Goal: Task Accomplishment & Management: Use online tool/utility

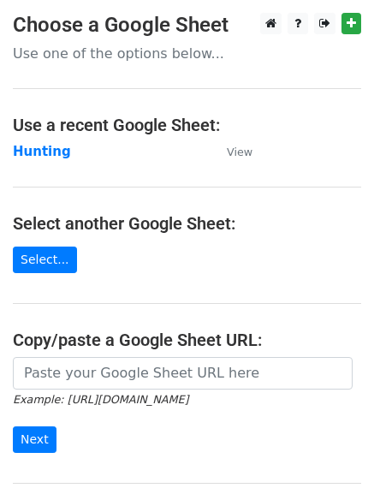
click at [45, 139] on main "Choose a Google Sheet Use one of the options below... Use a recent Google Sheet…" at bounding box center [187, 278] width 374 height 531
click at [45, 144] on strong "Hunting" at bounding box center [42, 151] width 58 height 15
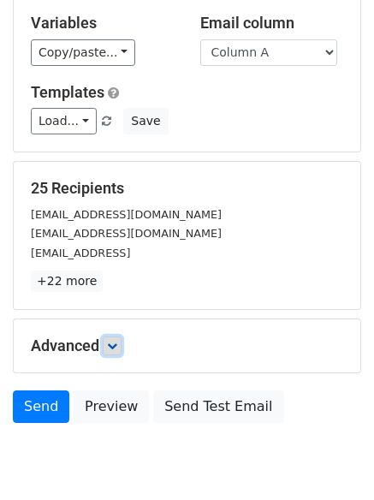
click at [115, 340] on icon at bounding box center [112, 345] width 10 height 10
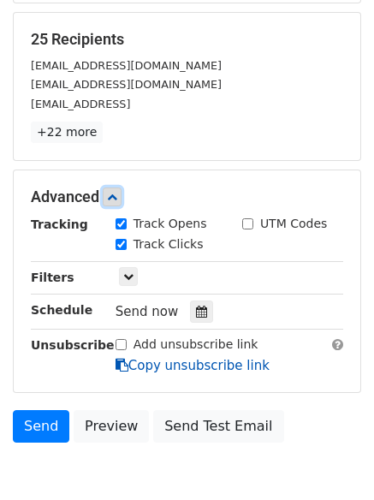
scroll to position [317, 0]
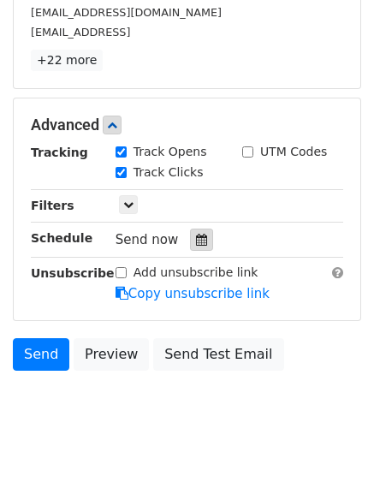
click at [196, 240] on icon at bounding box center [201, 240] width 11 height 12
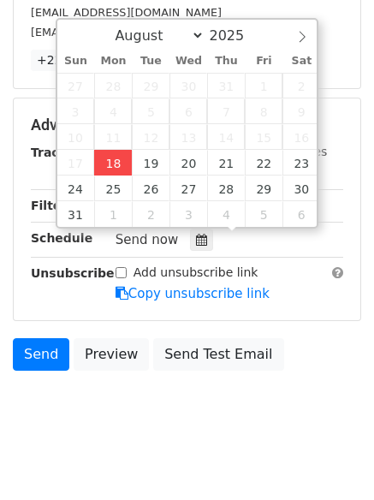
type input "2025-08-18 15:23"
type input "03"
type input "23"
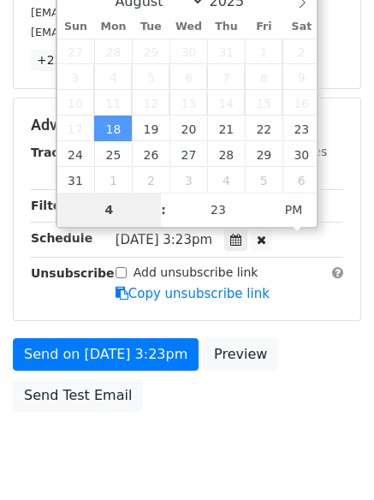
type input "4"
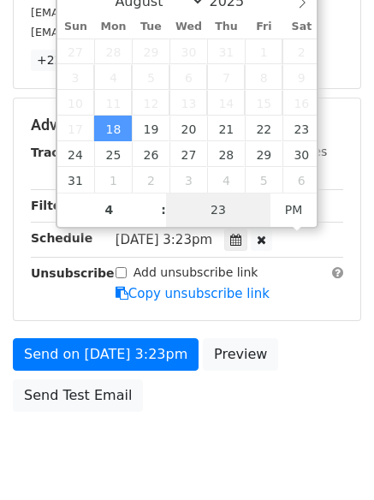
type input "2025-08-18 16:23"
type input "04"
type input "1"
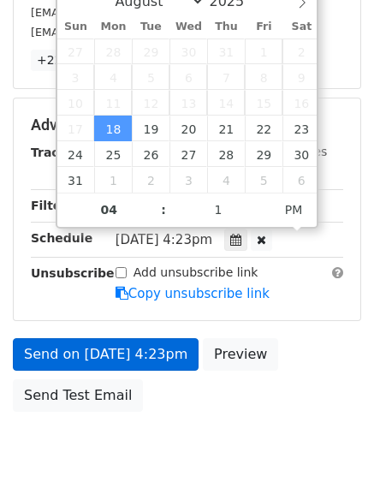
type input "2025-08-18 16:01"
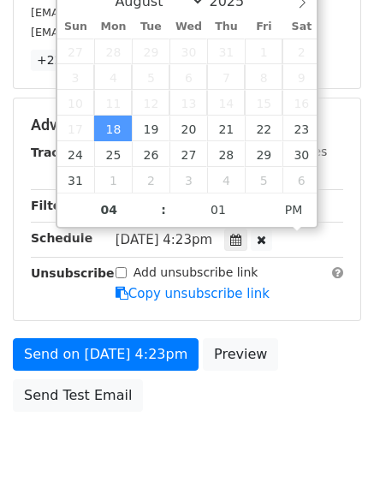
click at [141, 351] on div "Send on Aug 18 at 4:23pm Preview Send Test Email" at bounding box center [187, 379] width 374 height 82
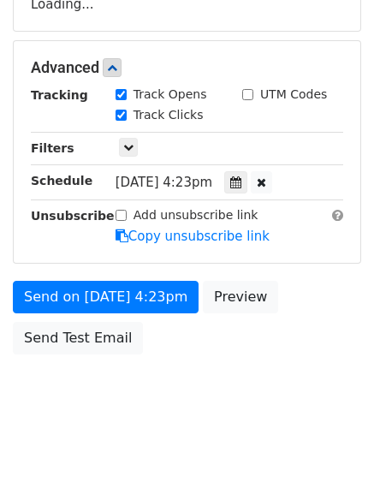
scroll to position [305, 0]
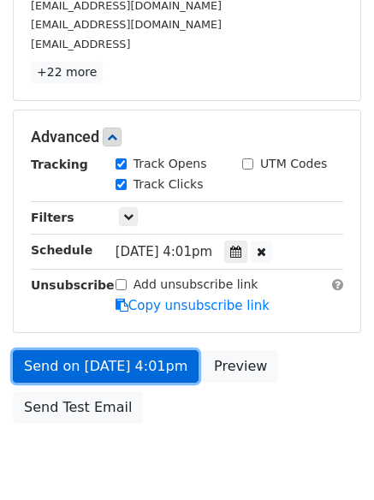
click at [145, 365] on link "Send on Aug 18 at 4:01pm" at bounding box center [106, 366] width 186 height 33
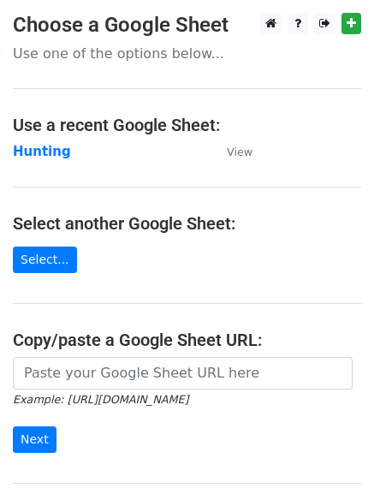
click at [46, 138] on main "Choose a Google Sheet Use one of the options below... Use a recent Google Sheet…" at bounding box center [187, 278] width 374 height 531
click at [50, 151] on strong "Hunting" at bounding box center [42, 151] width 58 height 15
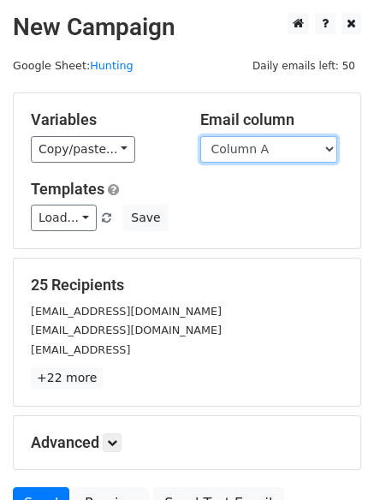
click at [251, 152] on select "Column A Column B Column C Column D Column E Column F" at bounding box center [268, 149] width 137 height 27
select select "Column B"
click at [200, 136] on select "Column A Column B Column C Column D Column E Column F" at bounding box center [268, 149] width 137 height 27
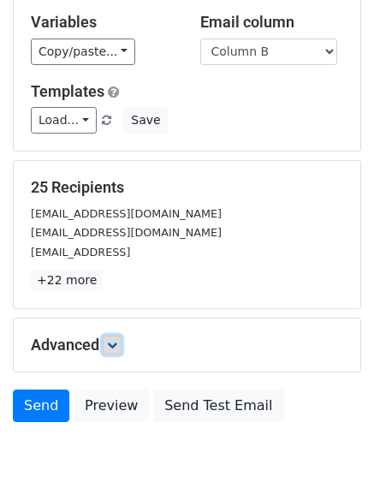
click at [121, 335] on link at bounding box center [112, 344] width 19 height 19
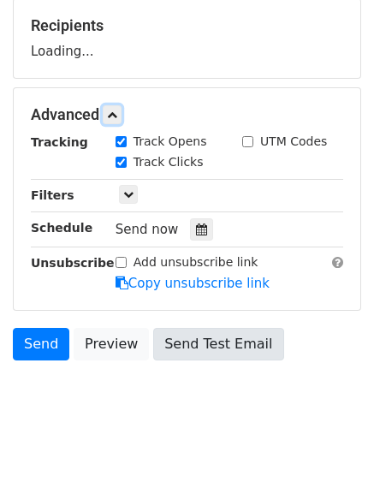
scroll to position [260, 0]
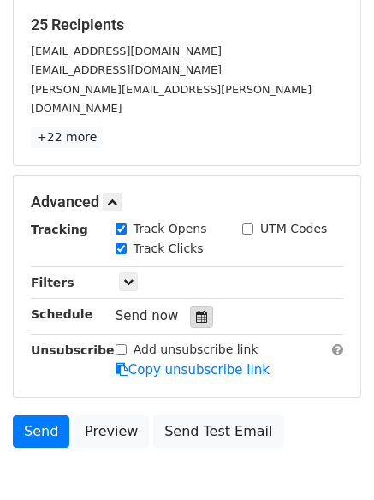
click at [196, 311] on icon at bounding box center [201, 317] width 11 height 12
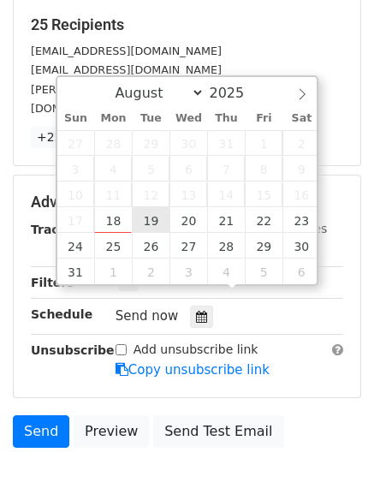
type input "2025-08-19 12:00"
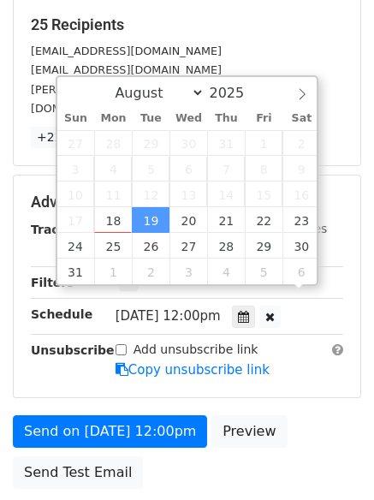
scroll to position [1, 0]
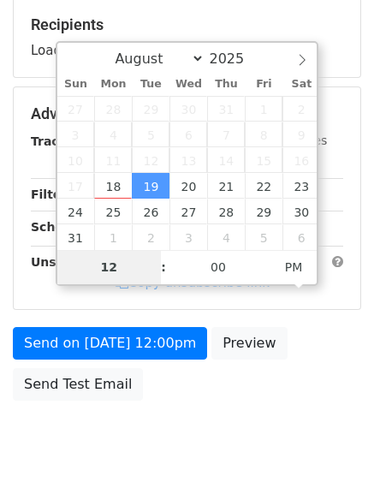
type input "5"
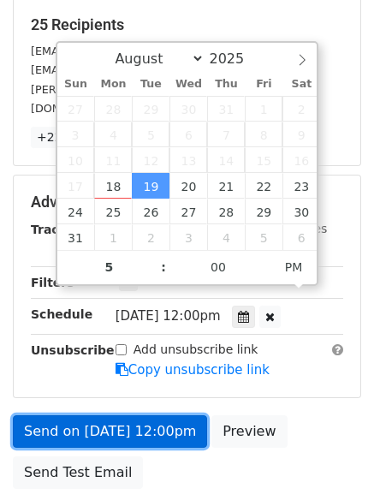
type input "2025-08-19 17:00"
click at [144, 415] on link "Send on Aug 19 at 12:00pm" at bounding box center [110, 431] width 194 height 33
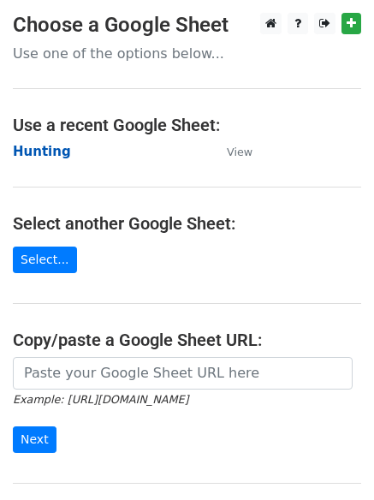
click at [33, 145] on strong "Hunting" at bounding box center [42, 151] width 58 height 15
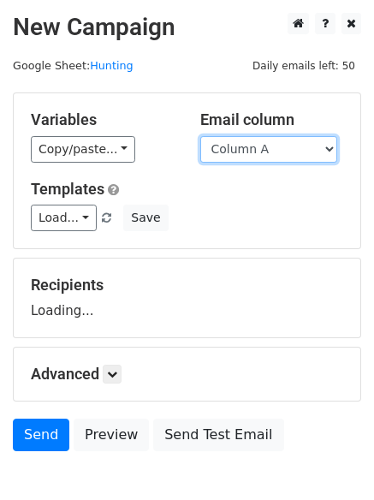
click at [253, 151] on select "Column A Column B Column C Column D Column E Column F" at bounding box center [268, 149] width 137 height 27
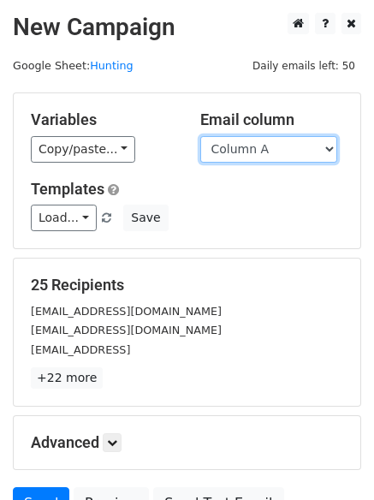
click at [251, 145] on select "Column A Column B Column C Column D Column E Column F" at bounding box center [268, 149] width 137 height 27
select select "Column C"
click at [200, 136] on select "Column A Column B Column C Column D Column E Column F" at bounding box center [268, 149] width 137 height 27
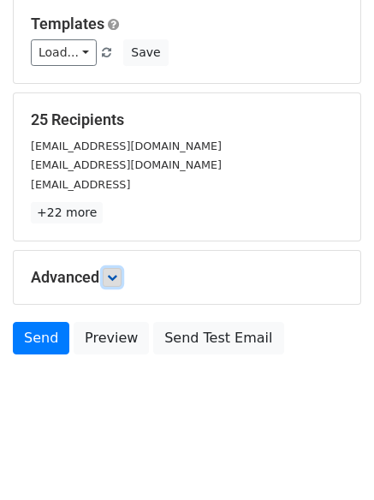
drag, startPoint x: 115, startPoint y: 275, endPoint x: 114, endPoint y: 285, distance: 9.4
click at [114, 275] on icon at bounding box center [112, 277] width 10 height 10
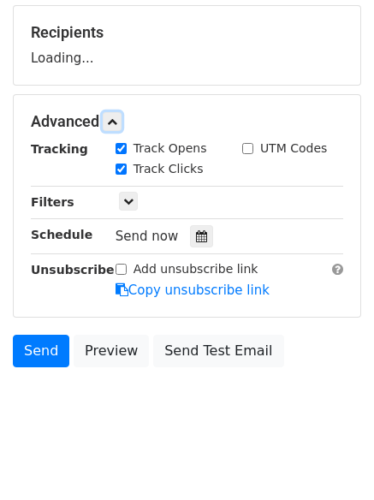
scroll to position [253, 0]
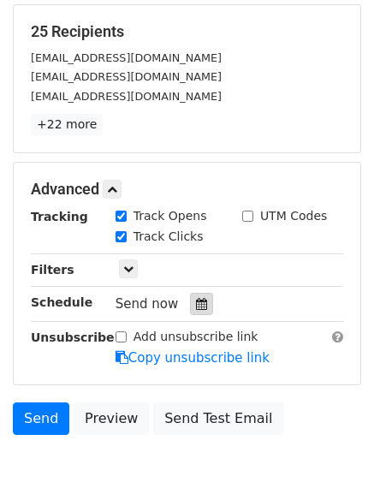
click at [195, 312] on div at bounding box center [201, 304] width 23 height 22
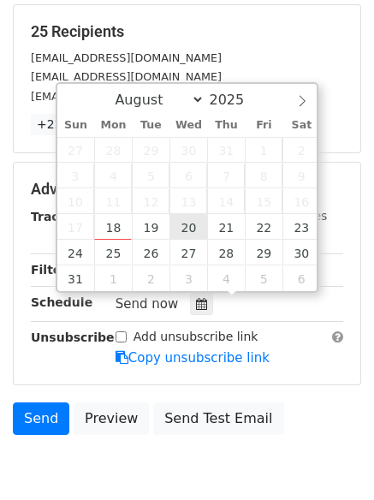
type input "[DATE] 12:00"
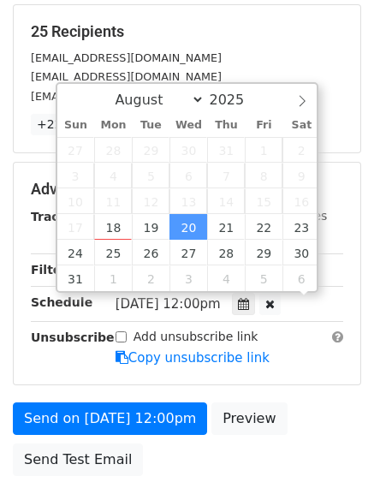
scroll to position [1, 0]
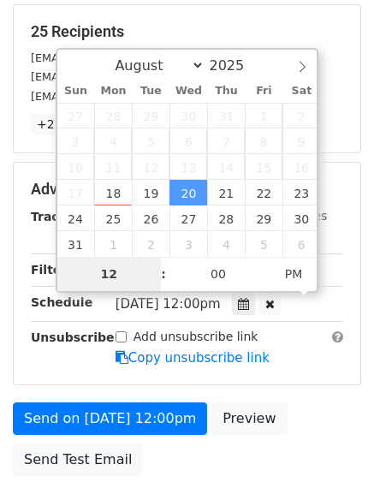
type input "6"
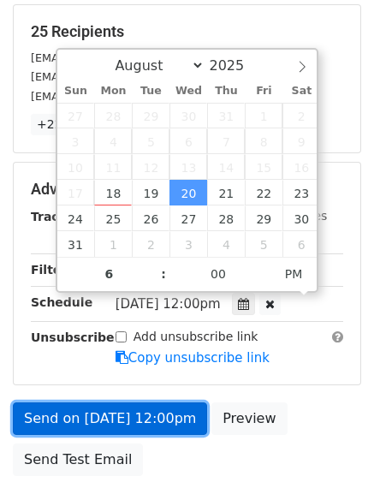
type input "2025-08-20 18:00"
click at [106, 419] on link "Send on Aug 20 at 12:00pm" at bounding box center [110, 418] width 194 height 33
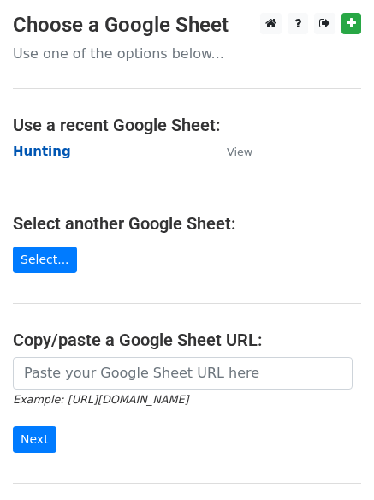
click at [57, 152] on strong "Hunting" at bounding box center [42, 151] width 58 height 15
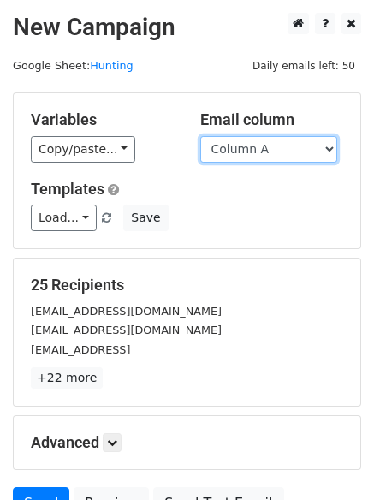
click at [249, 151] on select "Column A Column B Column C Column D Column E Column F" at bounding box center [268, 149] width 137 height 27
select select "Column D"
click at [200, 136] on select "Column A Column B Column C Column D Column E Column F" at bounding box center [268, 149] width 137 height 27
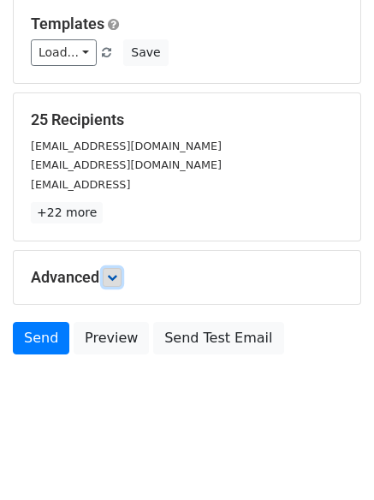
click at [117, 279] on icon at bounding box center [112, 277] width 10 height 10
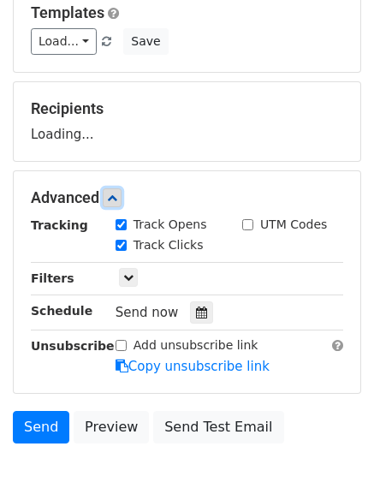
scroll to position [261, 0]
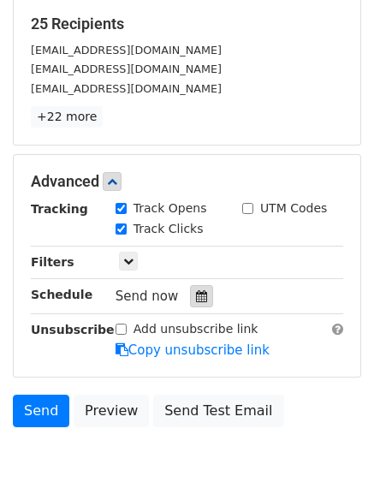
click at [194, 286] on div at bounding box center [201, 296] width 23 height 22
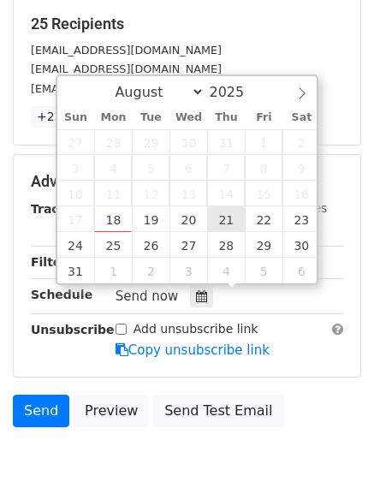
type input "2025-08-21 12:00"
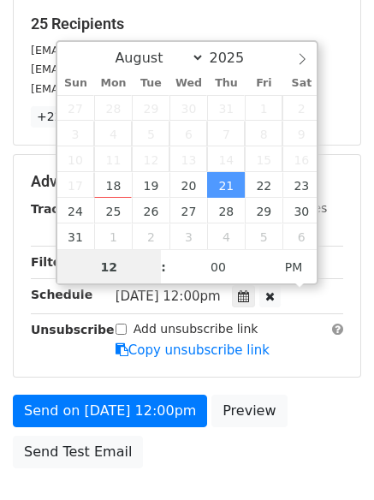
scroll to position [1, 0]
type input "7"
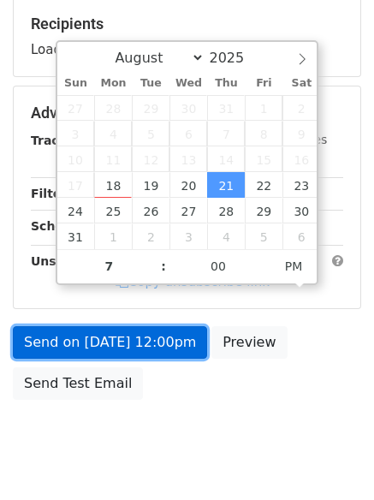
type input "2025-08-21 19:00"
click at [127, 342] on link "Send on Aug 21 at 12:00pm" at bounding box center [110, 342] width 194 height 33
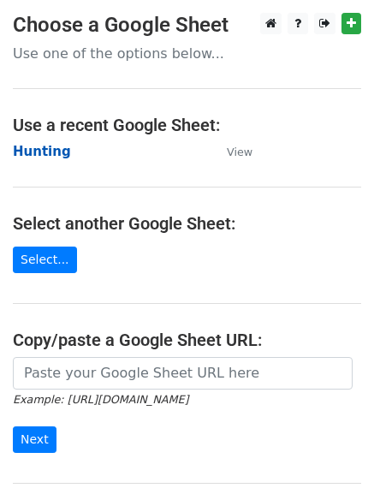
click at [41, 145] on strong "Hunting" at bounding box center [42, 151] width 58 height 15
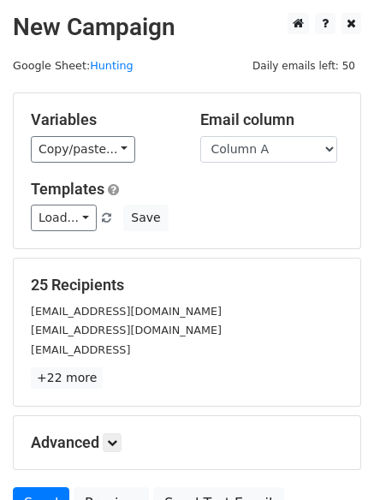
click at [247, 165] on div "Variables Copy/paste... {{Column A}} {{Column B}} {{Column C}} {{Column D}} {{C…" at bounding box center [187, 170] width 346 height 155
click at [246, 158] on select "Column A Column B Column C Column D Column E Column F" at bounding box center [268, 149] width 137 height 27
select select "Column E"
click at [200, 136] on select "Column A Column B Column C Column D Column E Column F" at bounding box center [268, 149] width 137 height 27
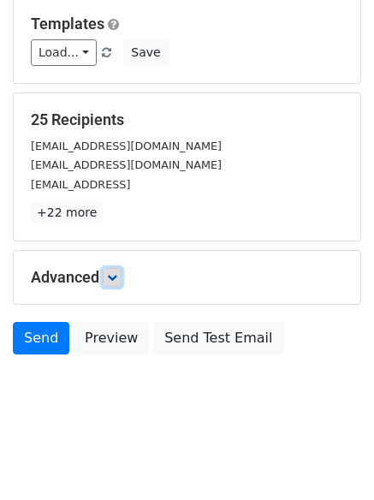
click at [115, 280] on icon at bounding box center [112, 277] width 10 height 10
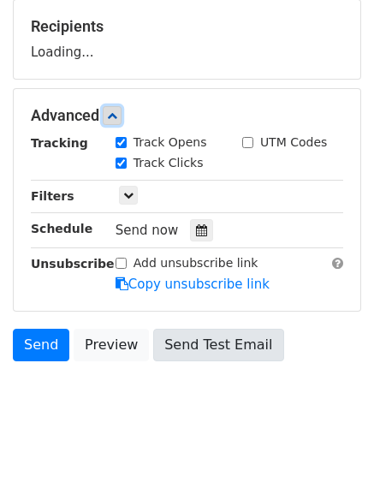
scroll to position [259, 0]
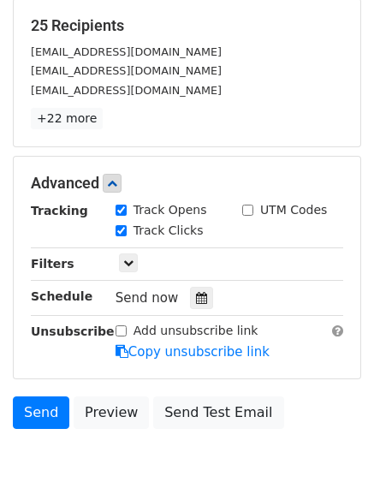
click at [192, 282] on div "Tracking Track Opens UTM Codes Track Clicks Filters Only include spreadsheet ro…" at bounding box center [187, 281] width 312 height 160
click at [196, 293] on icon at bounding box center [201, 298] width 11 height 12
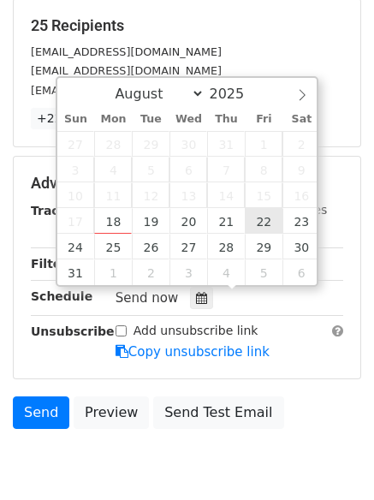
type input "2025-08-22 12:00"
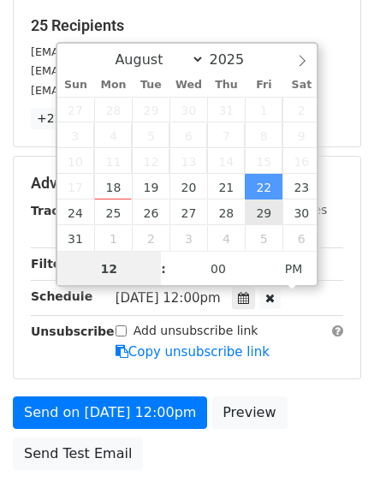
scroll to position [1, 0]
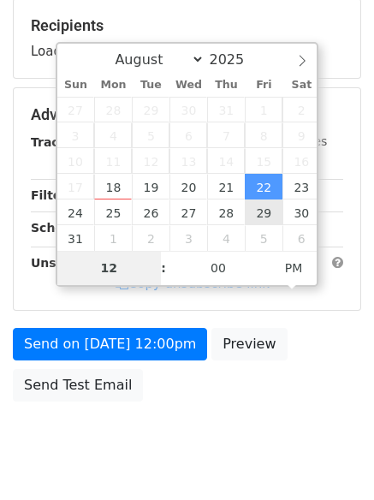
type input "8"
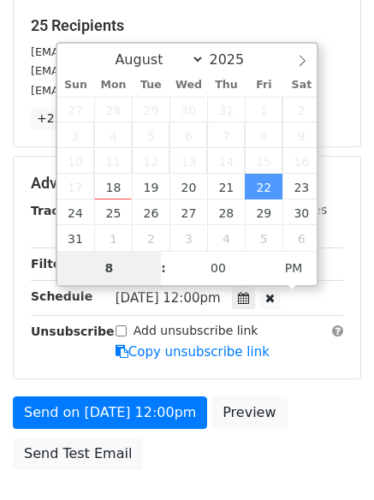
scroll to position [374, 0]
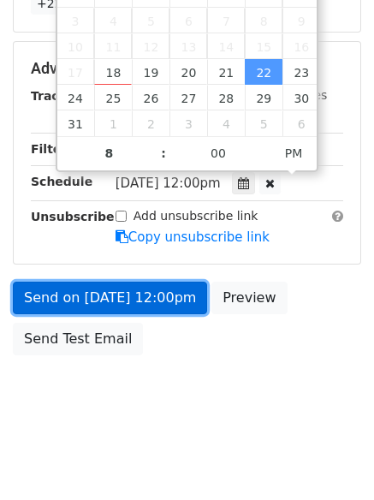
type input "2025-08-22 20:00"
click at [150, 290] on link "Send on Aug 22 at 12:00pm" at bounding box center [110, 297] width 194 height 33
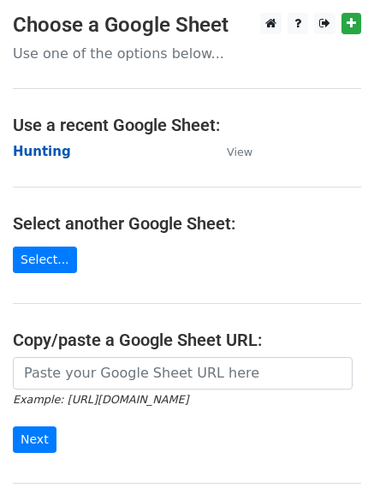
click at [31, 144] on strong "Hunting" at bounding box center [42, 151] width 58 height 15
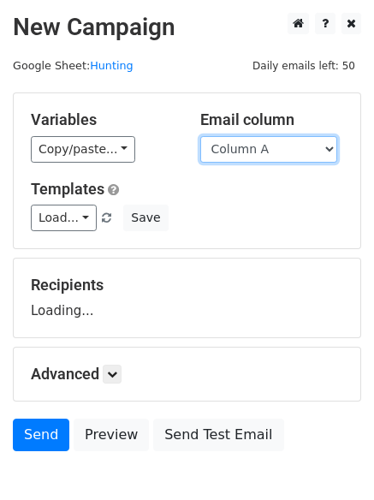
click at [232, 161] on select "Column A Column B Column C Column D Column E Column F" at bounding box center [268, 149] width 137 height 27
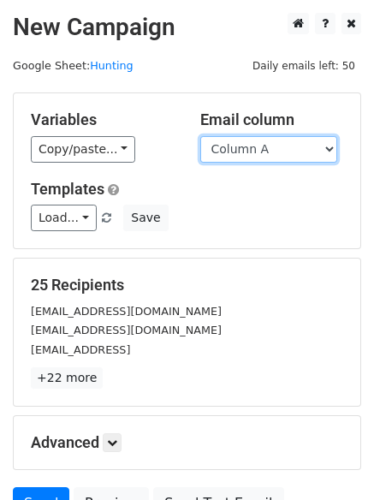
click at [229, 145] on select "Column A Column B Column C Column D Column E Column F" at bounding box center [268, 149] width 137 height 27
select select "Column F"
click at [200, 136] on select "Column A Column B Column C Column D Column E Column F" at bounding box center [268, 149] width 137 height 27
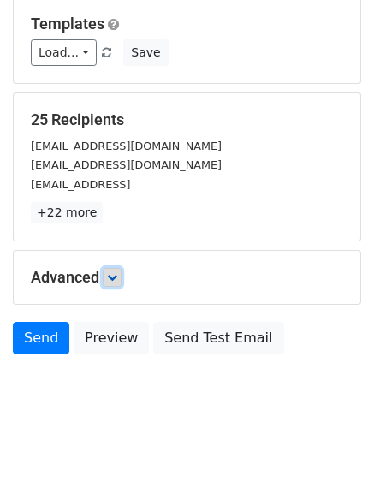
click at [117, 272] on icon at bounding box center [112, 277] width 10 height 10
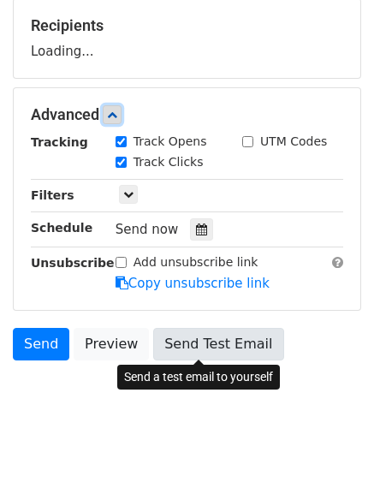
scroll to position [260, 0]
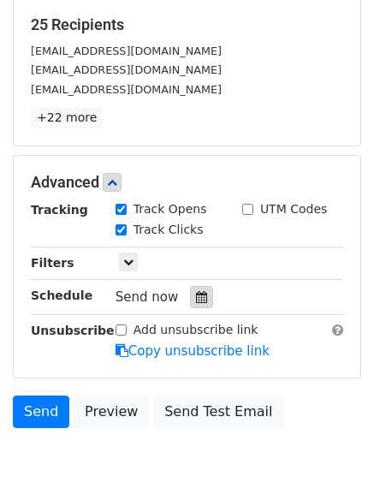
click at [192, 304] on div at bounding box center [201, 297] width 23 height 22
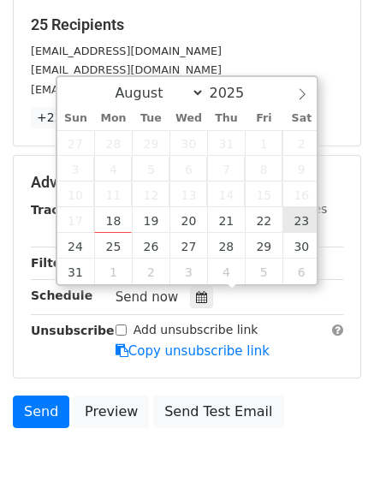
type input "[DATE] 12:00"
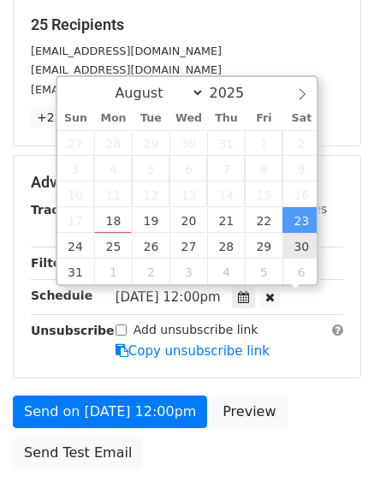
scroll to position [1, 0]
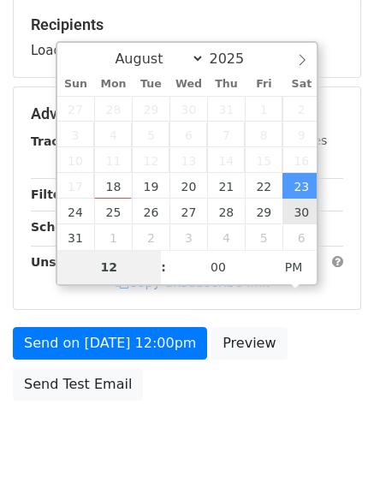
type input "9"
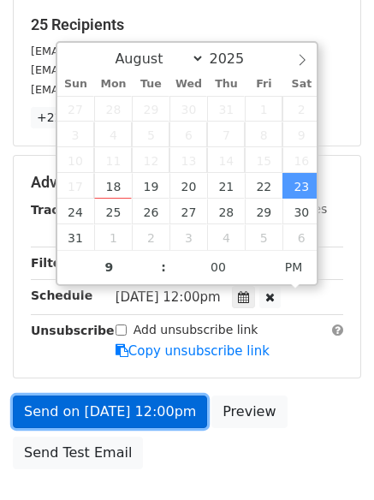
type input "[DATE] 21:00"
click at [145, 411] on link "Send on [DATE] 12:00pm" at bounding box center [110, 411] width 194 height 33
